Goal: Transaction & Acquisition: Purchase product/service

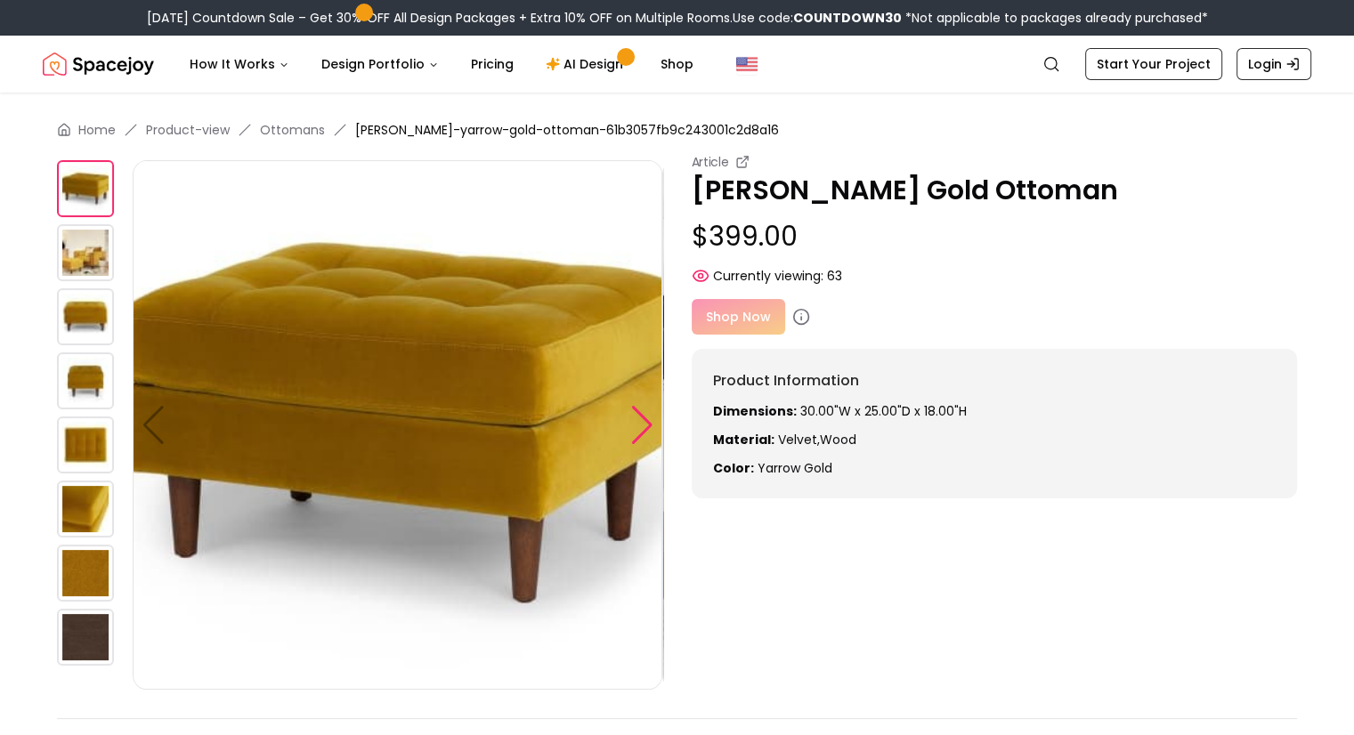
click at [630, 426] on div at bounding box center [642, 425] width 24 height 39
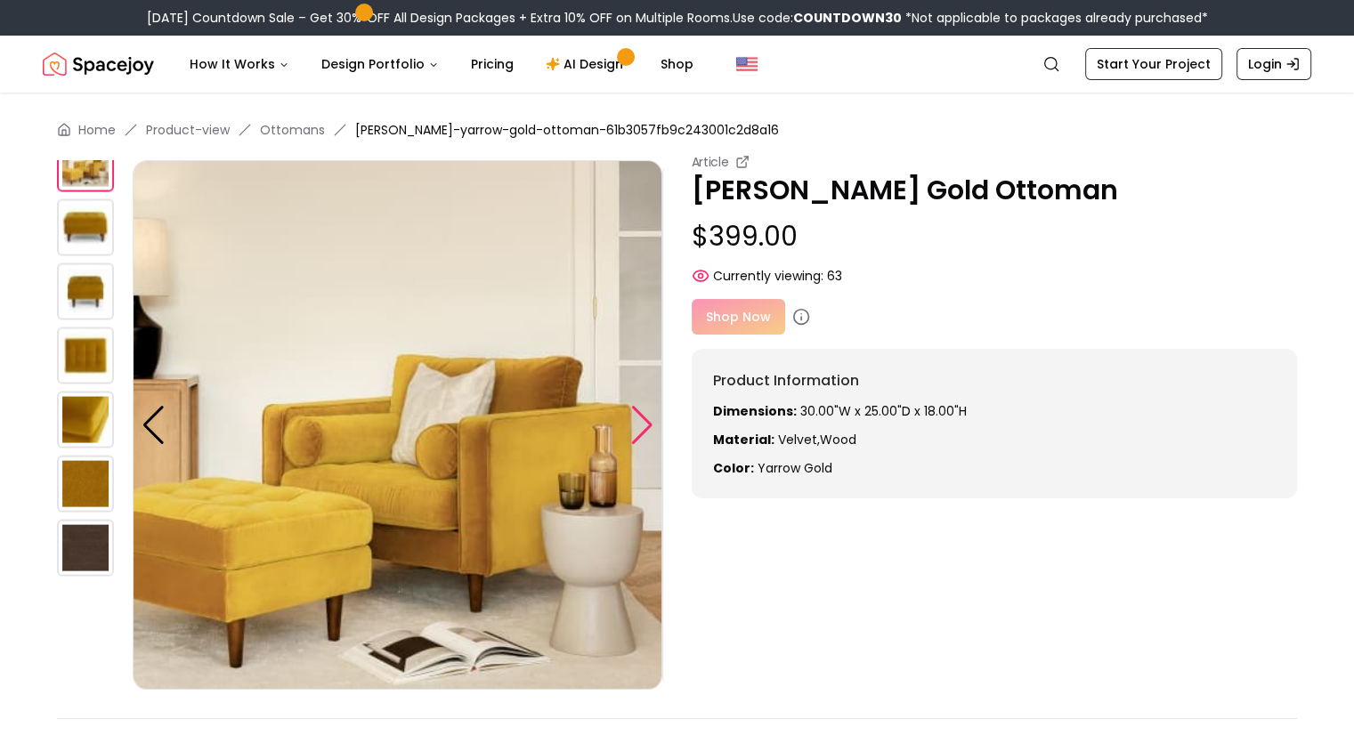
click at [630, 426] on div at bounding box center [642, 425] width 24 height 39
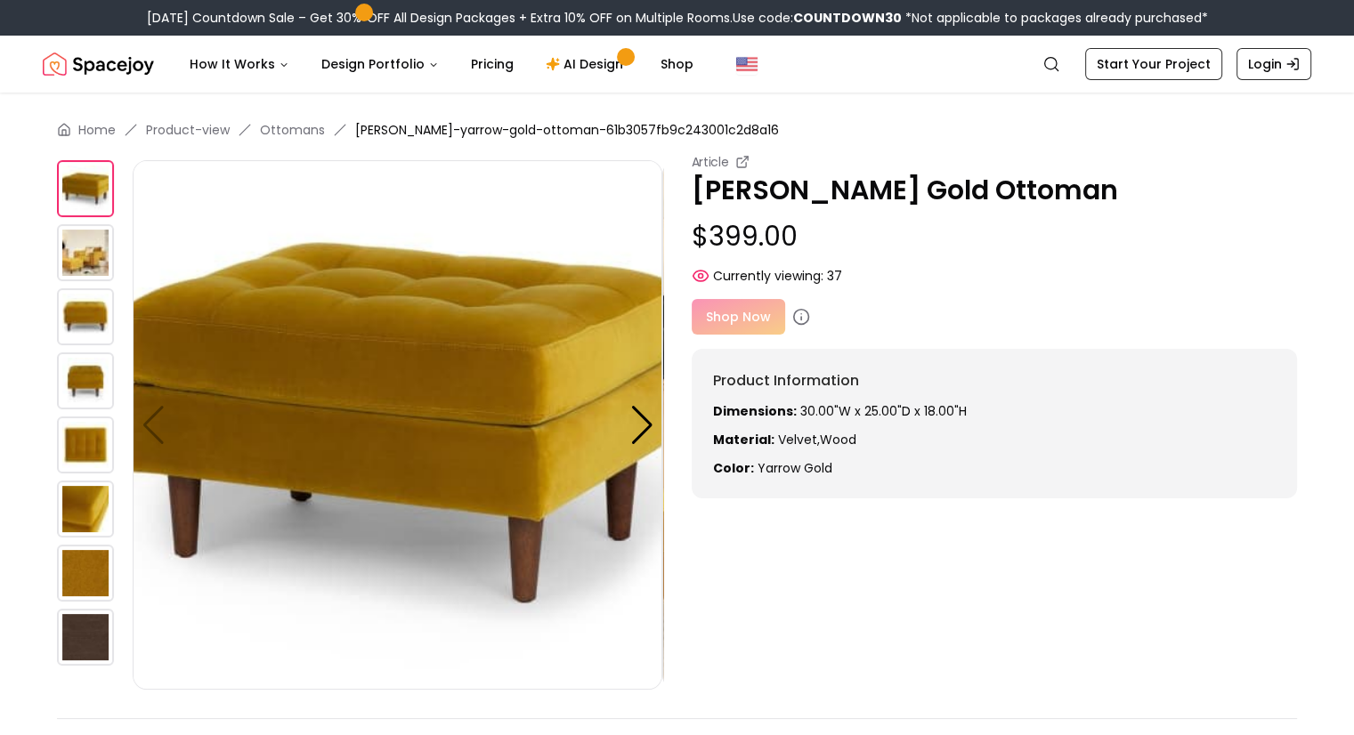
click at [723, 320] on div "Shop Now" at bounding box center [995, 317] width 606 height 36
click at [752, 314] on div "Shop Now" at bounding box center [995, 317] width 606 height 36
click at [805, 317] on icon at bounding box center [801, 317] width 18 height 18
click at [797, 318] on icon at bounding box center [801, 317] width 18 height 18
click at [449, 377] on img at bounding box center [398, 425] width 530 height 530
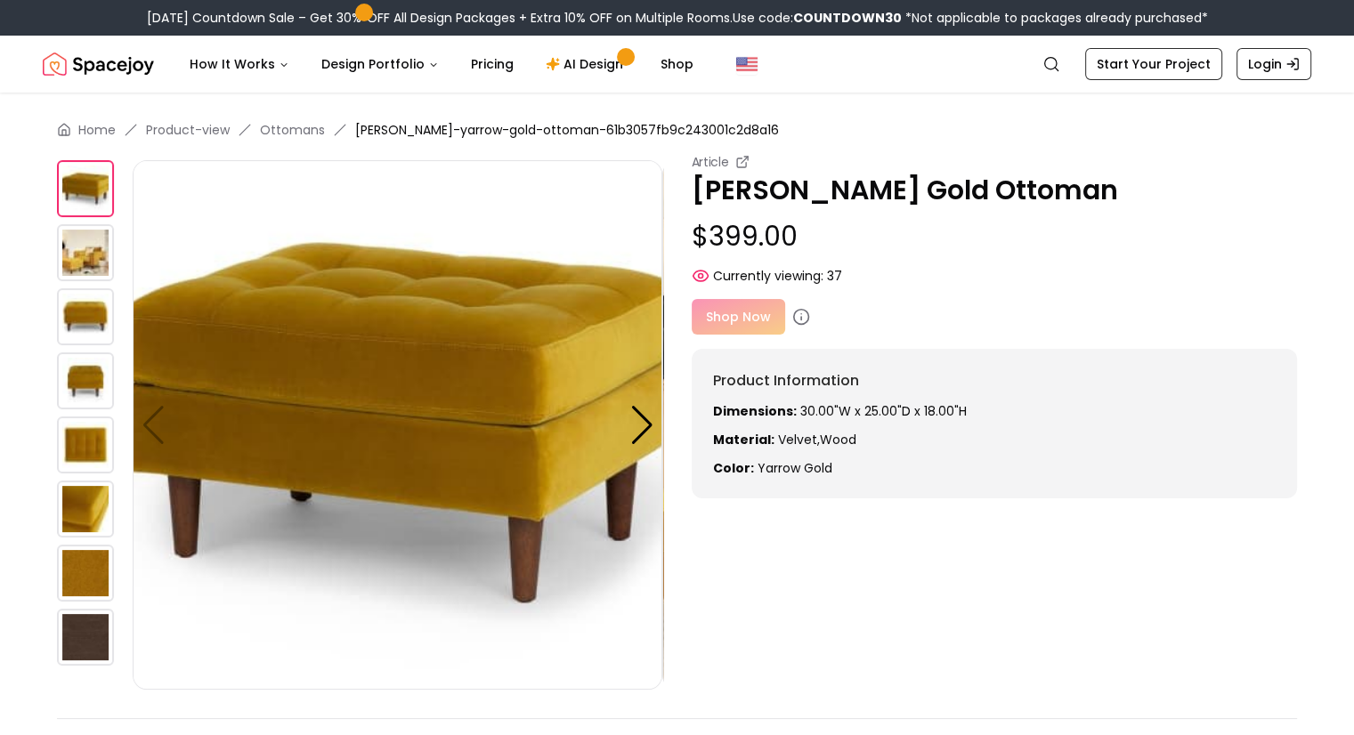
click at [732, 153] on div "Article" at bounding box center [995, 162] width 606 height 18
click at [741, 161] on icon at bounding box center [742, 162] width 14 height 14
click at [742, 321] on div "Shop Now" at bounding box center [995, 317] width 606 height 36
click at [711, 342] on div "Article Sven Yarrow Gold Ottoman $399.00 Currently viewing: 37 Shop Now Product…" at bounding box center [995, 325] width 606 height 345
click at [737, 317] on div "Shop Now" at bounding box center [995, 317] width 606 height 36
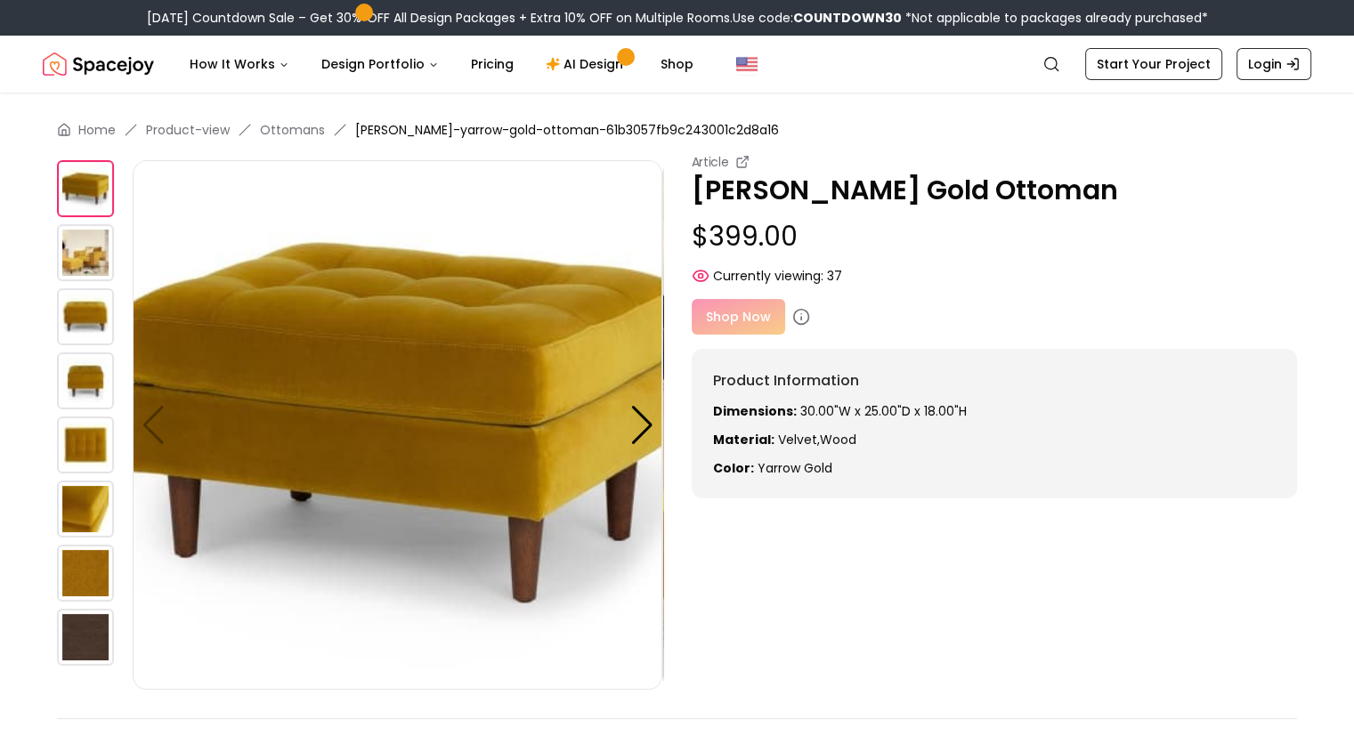
click at [778, 375] on h6 "Product Information" at bounding box center [994, 380] width 563 height 21
click at [800, 312] on icon at bounding box center [801, 317] width 18 height 18
click at [721, 330] on div "Shop Now" at bounding box center [995, 317] width 606 height 36
click at [303, 129] on link "Ottomans" at bounding box center [292, 130] width 65 height 18
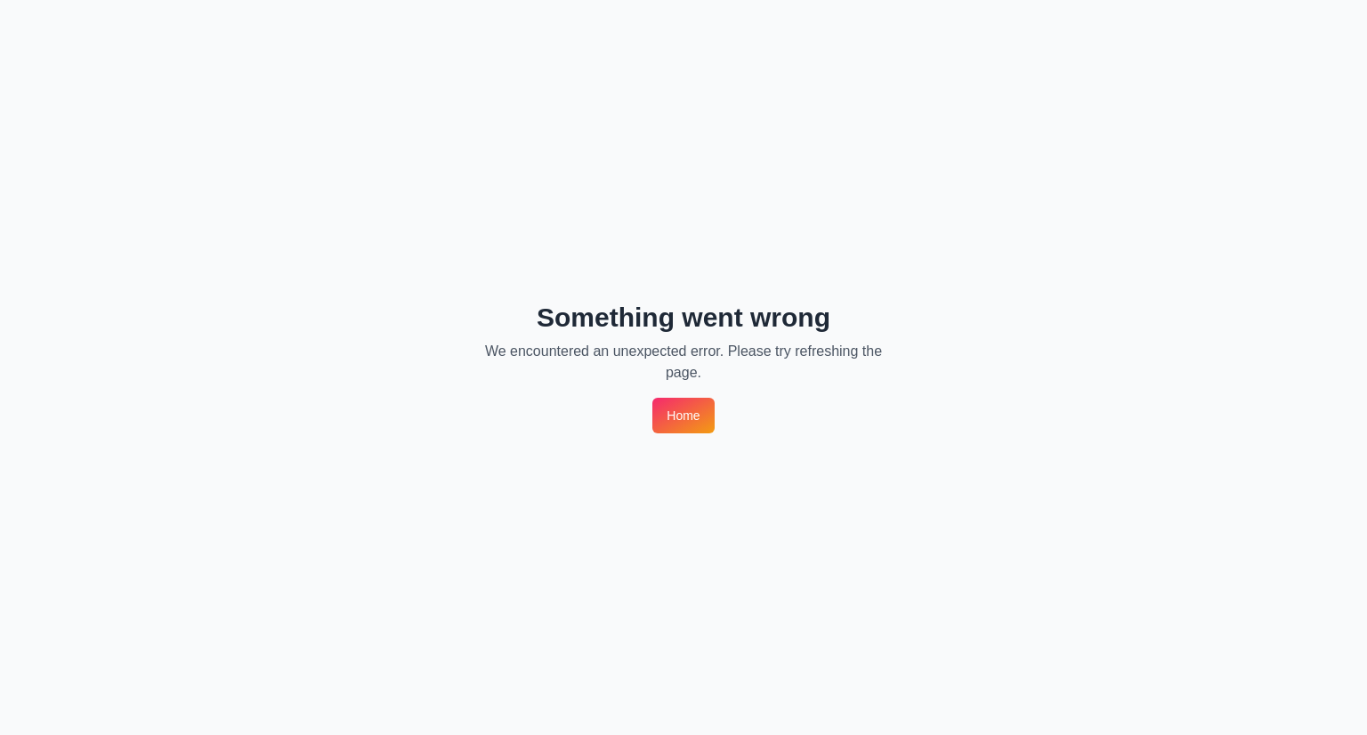
click at [677, 414] on link "Home" at bounding box center [682, 416] width 61 height 36
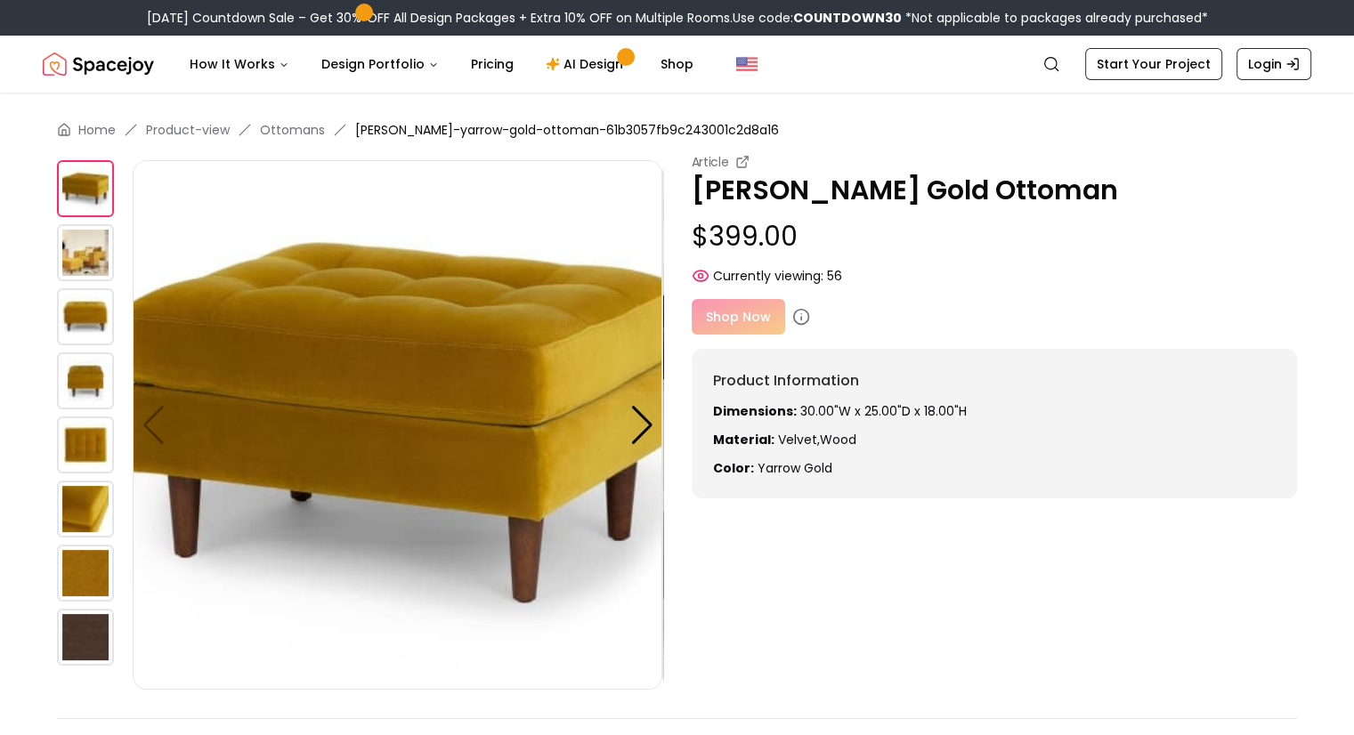
click at [730, 321] on div "Shop Now" at bounding box center [995, 317] width 606 height 36
click at [776, 235] on p "$399.00" at bounding box center [995, 237] width 606 height 32
